Goal: Task Accomplishment & Management: Use online tool/utility

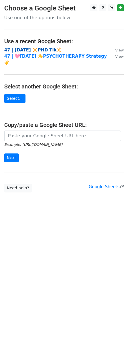
click at [49, 50] on strong "47 | AUG 21 🔆PHD Tik🔆" at bounding box center [33, 49] width 58 height 5
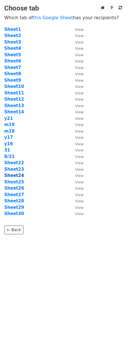
click at [16, 175] on strong "Sheet24" at bounding box center [14, 175] width 20 height 5
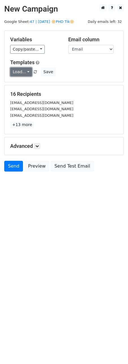
click at [21, 71] on link "Load..." at bounding box center [21, 71] width 22 height 9
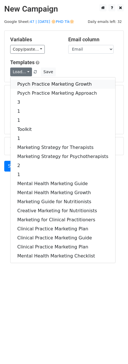
click at [21, 82] on link "Psych Practice Marketing Growth" at bounding box center [62, 84] width 104 height 9
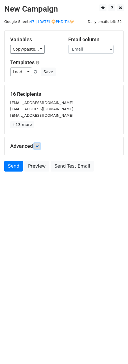
click at [38, 143] on link at bounding box center [37, 146] width 6 height 6
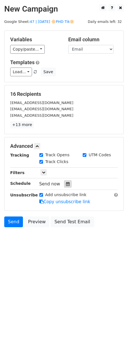
click at [67, 184] on div at bounding box center [68, 183] width 8 height 7
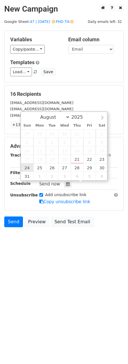
type input "2025-08-24 12:00"
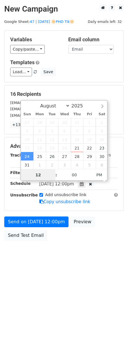
scroll to position [0, 0]
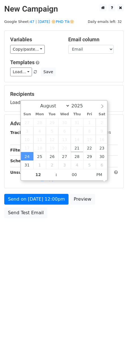
click at [34, 205] on div "Send on Aug 24 at 12:00pm Preview Send Test Email" at bounding box center [64, 207] width 128 height 27
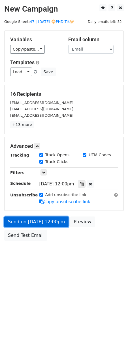
click at [42, 221] on link "Send on Aug 24 at 12:00pm" at bounding box center [36, 221] width 64 height 11
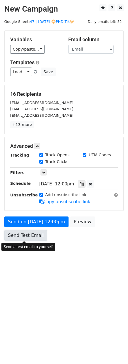
click at [28, 238] on link "Send Test Email" at bounding box center [25, 235] width 43 height 11
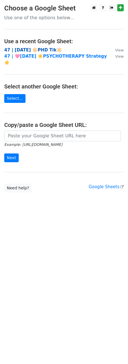
click at [38, 49] on strong "47 | AUG 21 🔆PHD Tik🔆" at bounding box center [33, 49] width 58 height 5
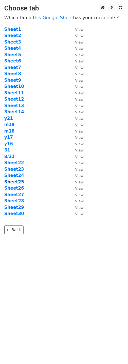
click at [13, 181] on strong "Sheet25" at bounding box center [14, 181] width 20 height 5
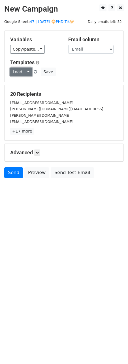
click at [24, 71] on link "Load..." at bounding box center [21, 71] width 22 height 9
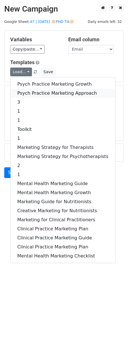
click at [26, 92] on link "Psych Practice Marketing Approach" at bounding box center [62, 93] width 104 height 9
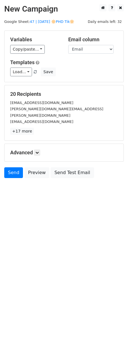
click at [38, 144] on div "Advanced Tracking Track Opens UTM Codes Track Clicks Filters Only include sprea…" at bounding box center [64, 153] width 119 height 18
click at [36, 149] on link at bounding box center [37, 152] width 6 height 6
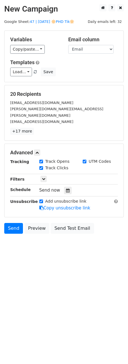
click at [66, 188] on icon at bounding box center [68, 190] width 4 height 4
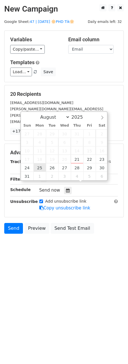
type input "[DATE] 12:00"
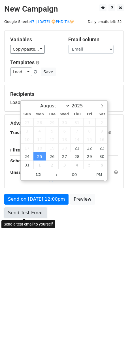
click at [22, 215] on link "Send Test Email" at bounding box center [25, 212] width 43 height 11
